Goal: Find specific page/section: Find specific page/section

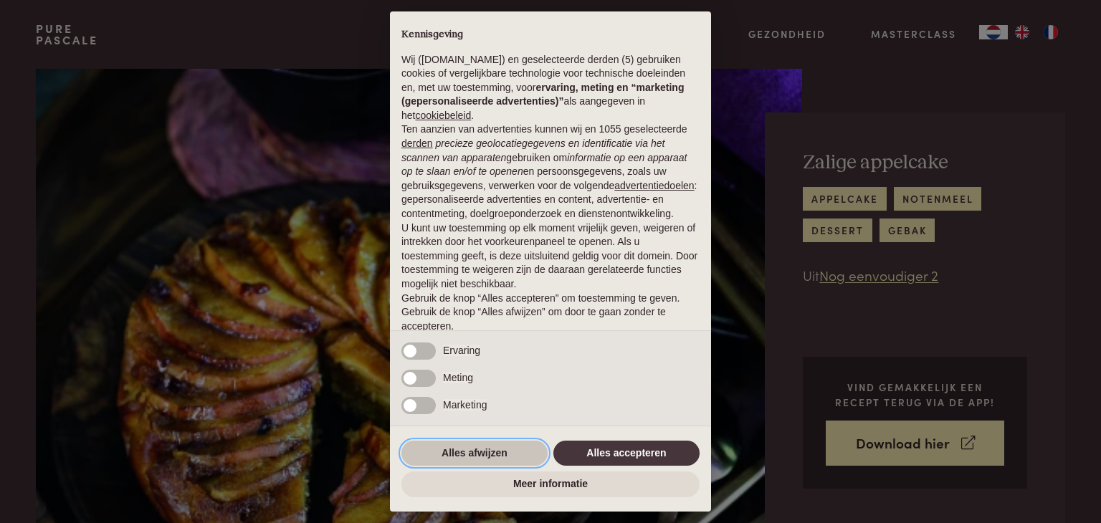
click at [446, 459] on button "Alles afwijzen" at bounding box center [474, 454] width 146 height 26
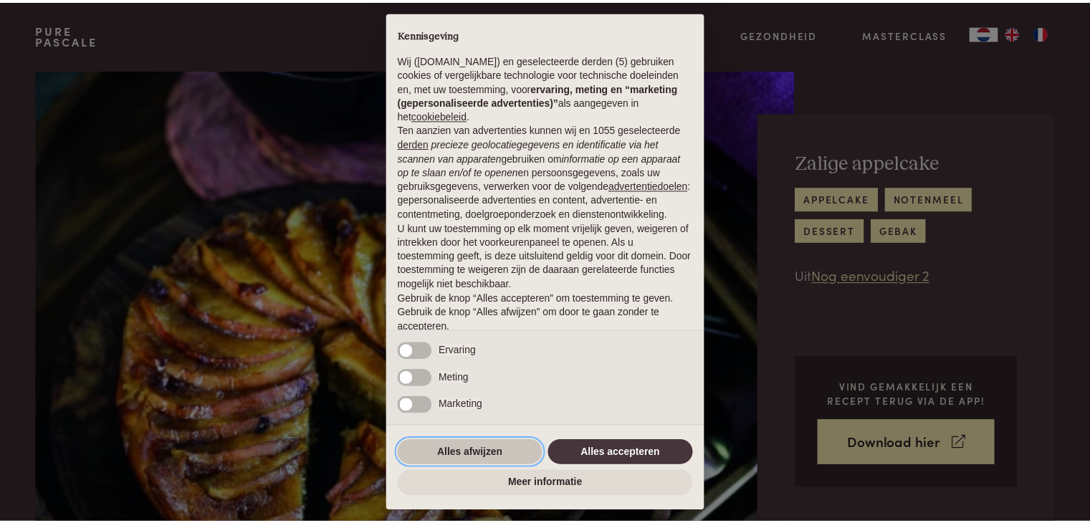
scroll to position [53, 0]
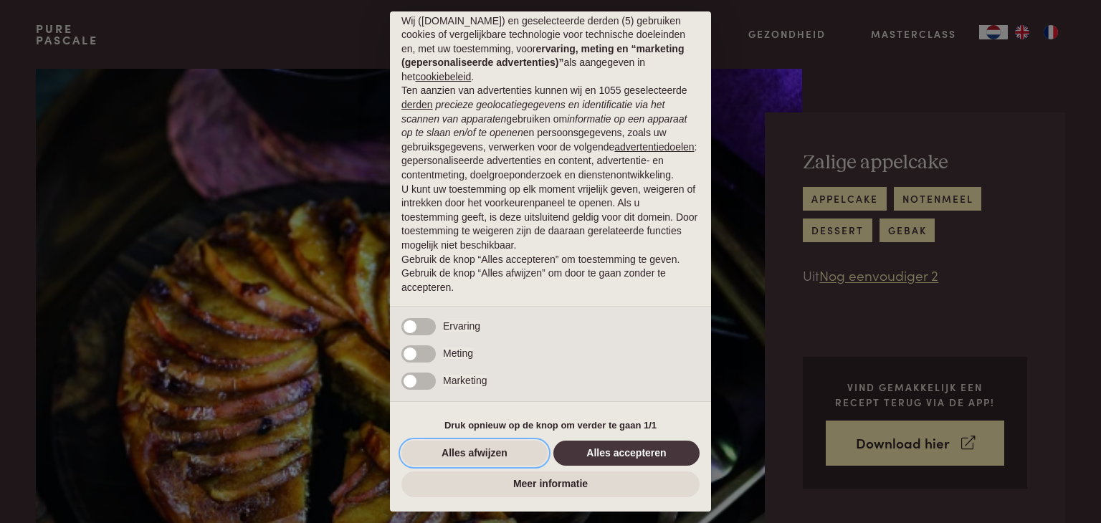
click at [446, 459] on button "Alles afwijzen" at bounding box center [474, 454] width 146 height 26
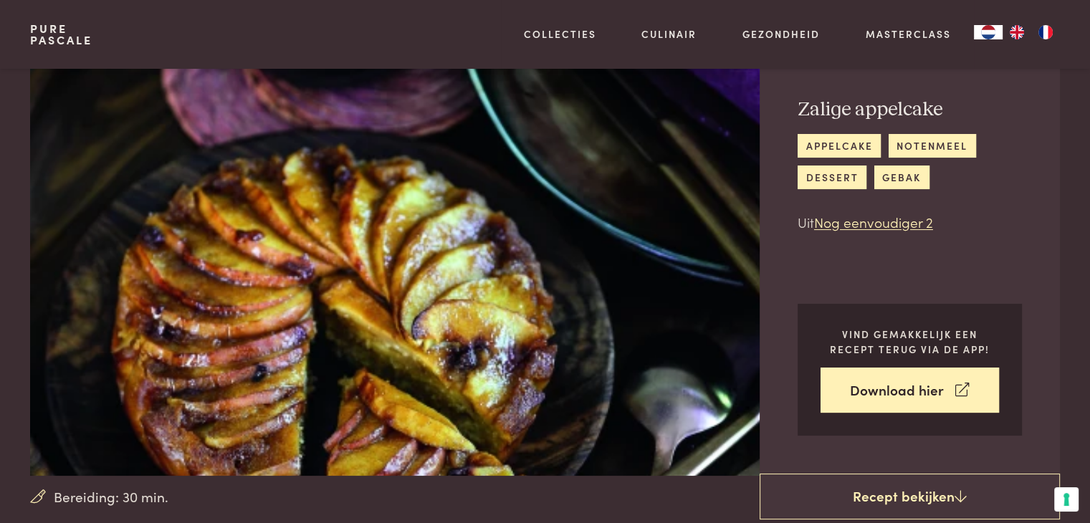
scroll to position [0, 0]
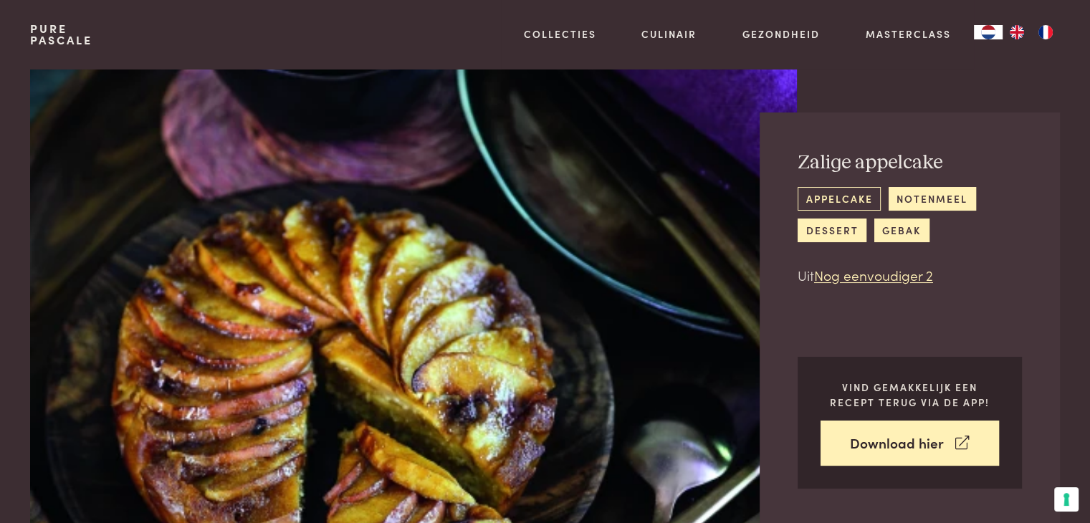
click at [828, 201] on link "appelcake" at bounding box center [838, 199] width 83 height 24
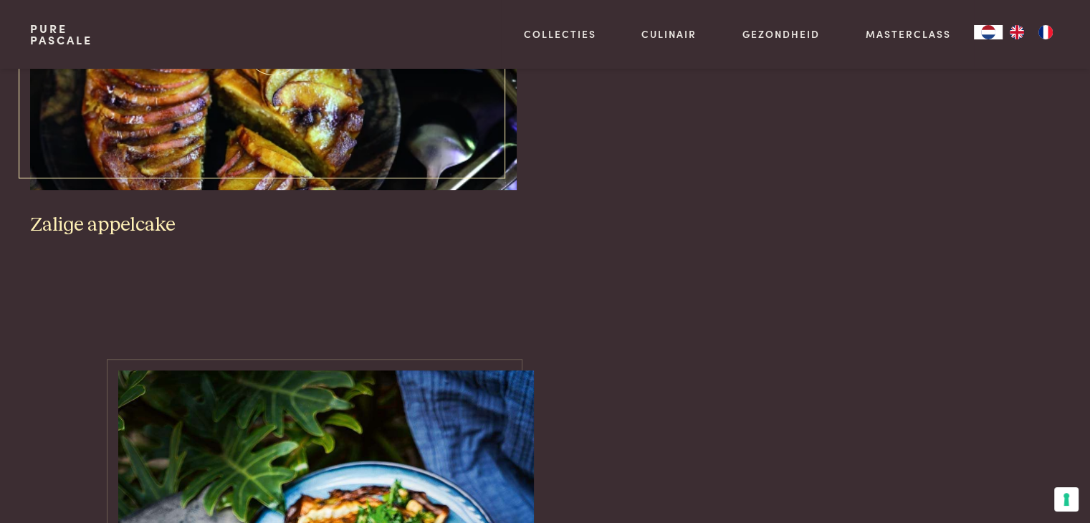
scroll to position [502, 0]
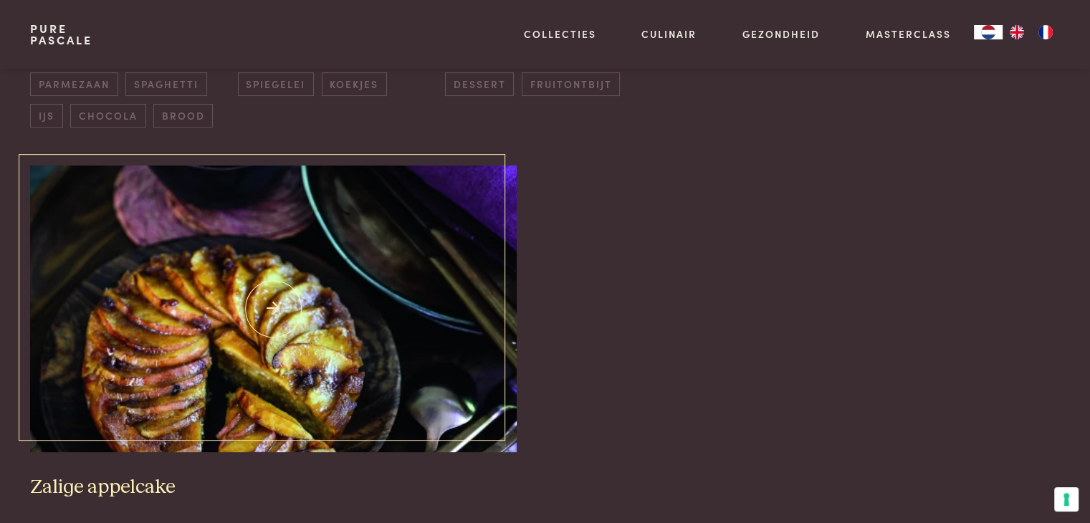
click at [361, 320] on img at bounding box center [273, 309] width 486 height 287
